Goal: Transaction & Acquisition: Purchase product/service

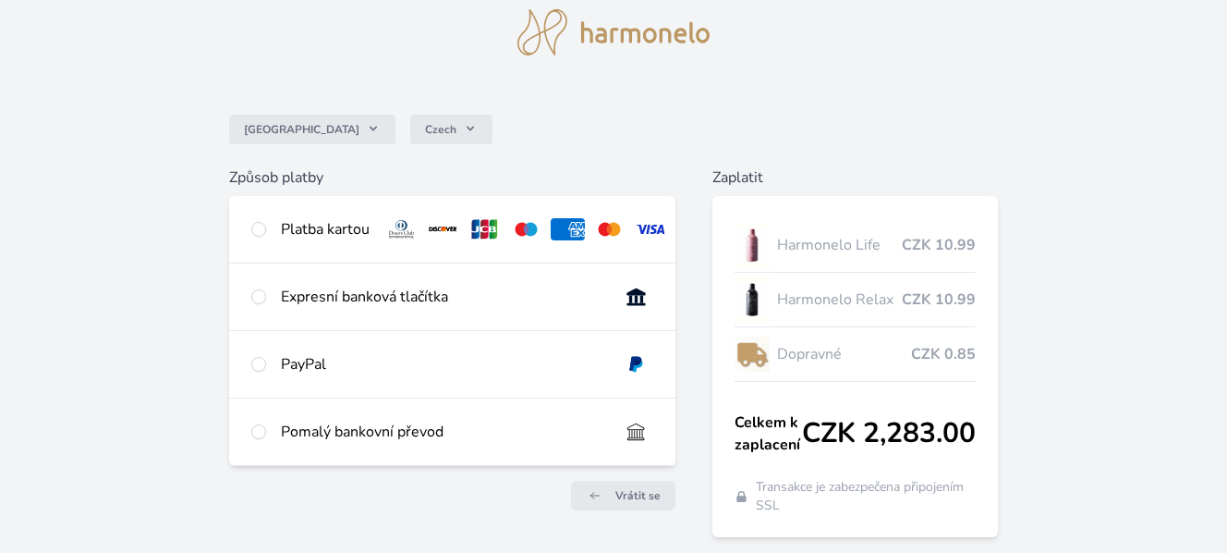
scroll to position [132, 0]
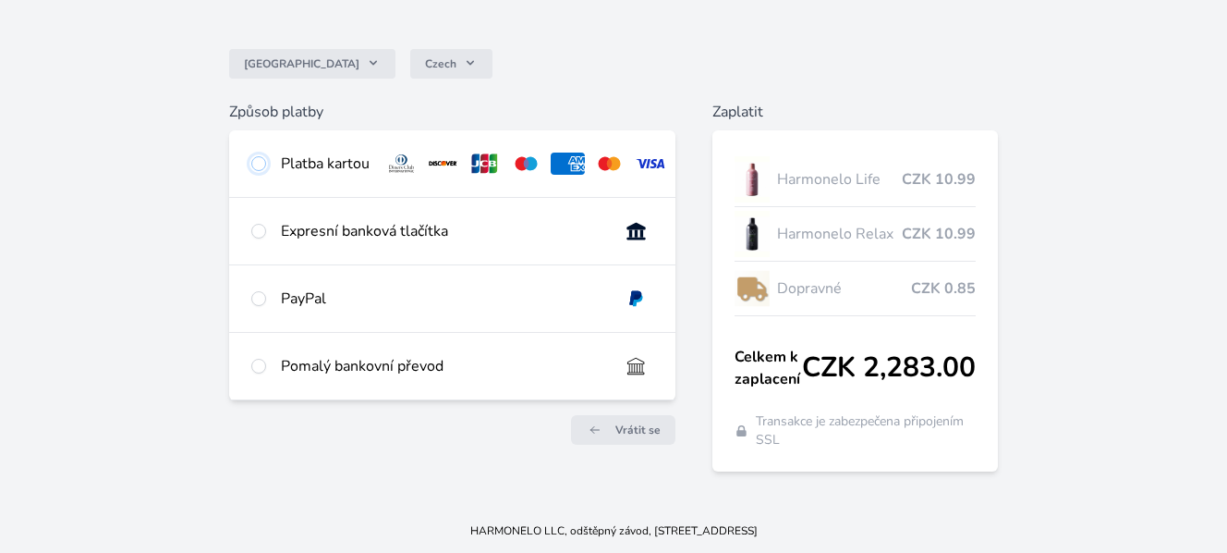
click at [259, 164] on input "radio" at bounding box center [258, 163] width 15 height 15
radio input "true"
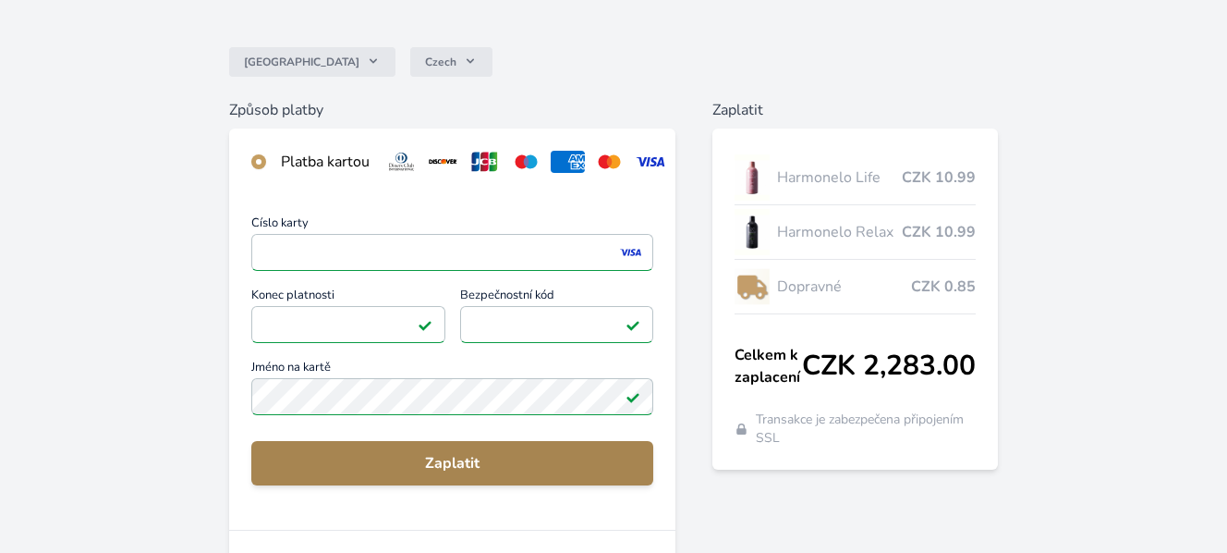
click at [424, 469] on span "Zaplatit" at bounding box center [452, 463] width 372 height 22
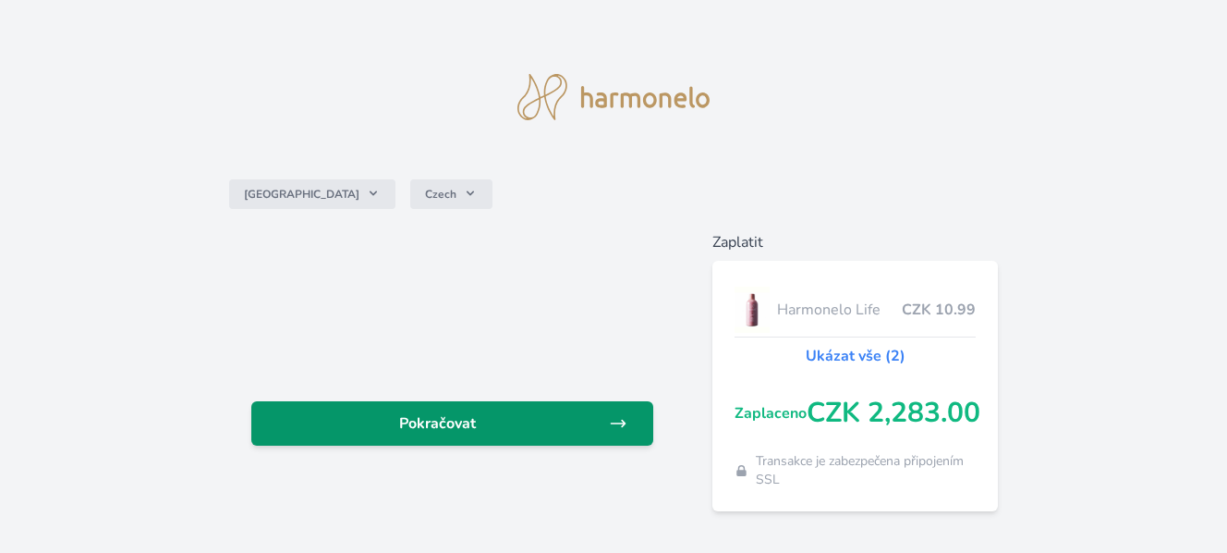
click at [452, 420] on span "Pokračovat" at bounding box center [437, 423] width 343 height 22
